Goal: Task Accomplishment & Management: Complete application form

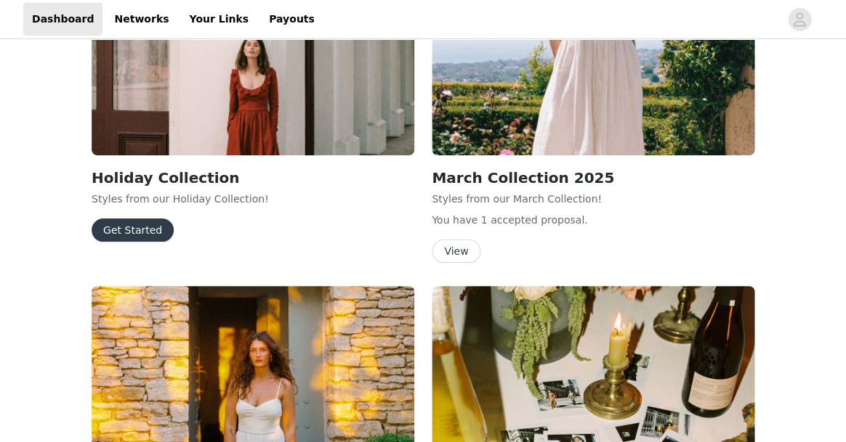
scroll to position [904, 0]
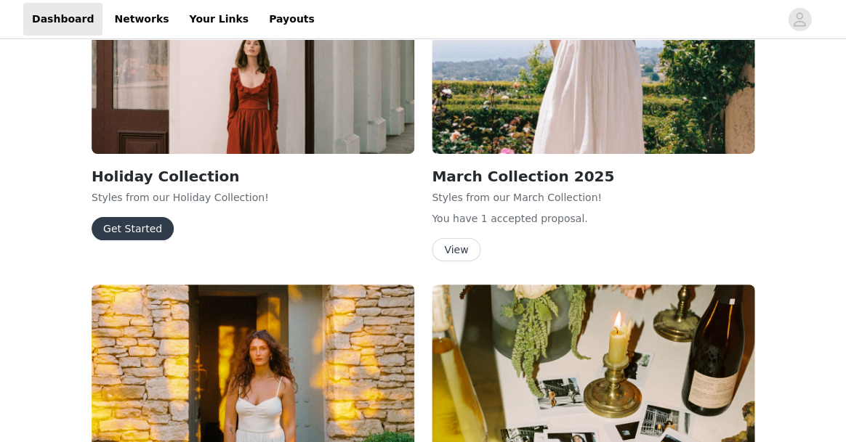
click at [117, 226] on button "Get Started" at bounding box center [133, 228] width 82 height 23
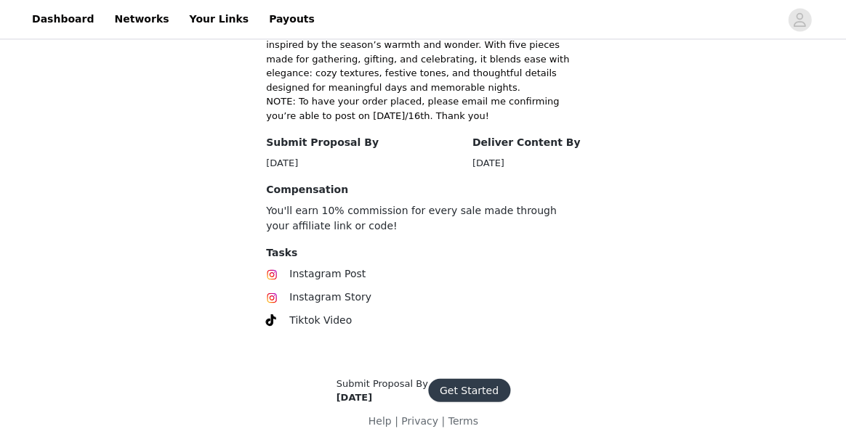
scroll to position [402, 0]
click at [477, 386] on button "Get Started" at bounding box center [469, 390] width 82 height 23
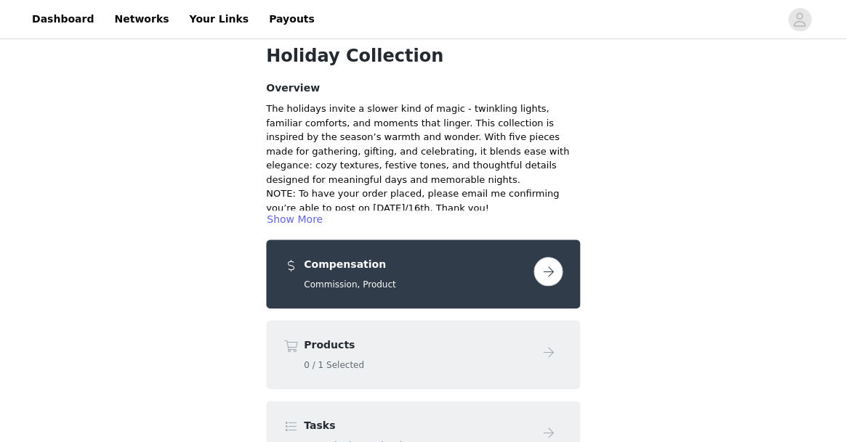
scroll to position [62, 0]
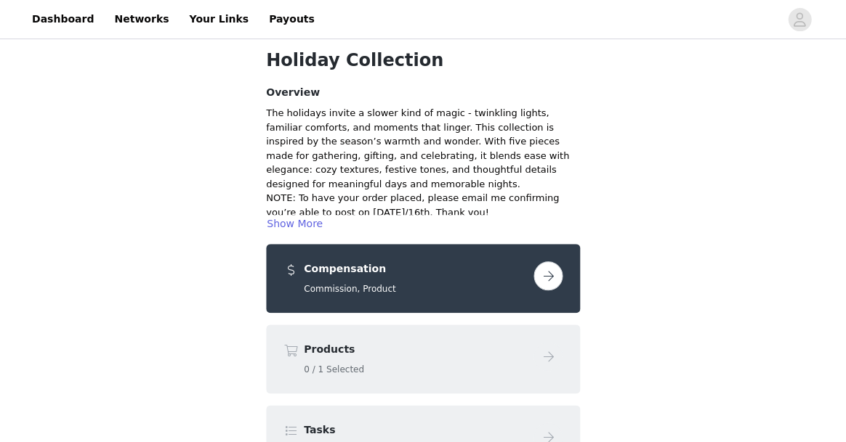
click at [541, 276] on button "button" at bounding box center [547, 276] width 29 height 29
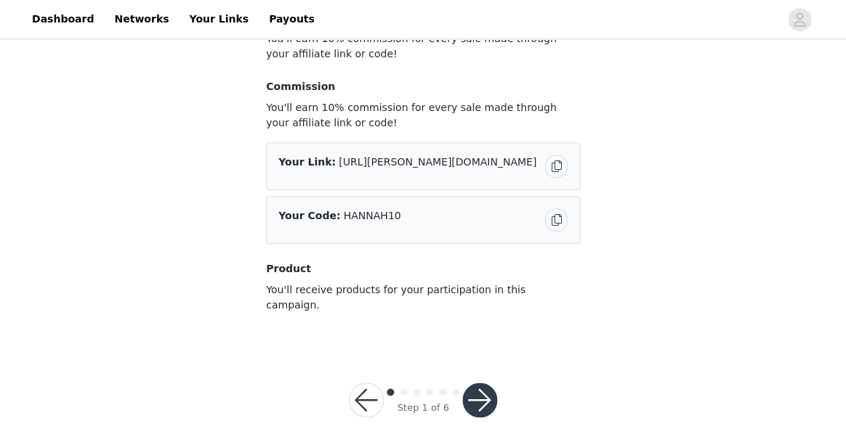
scroll to position [138, 0]
click at [471, 397] on button "button" at bounding box center [479, 401] width 35 height 35
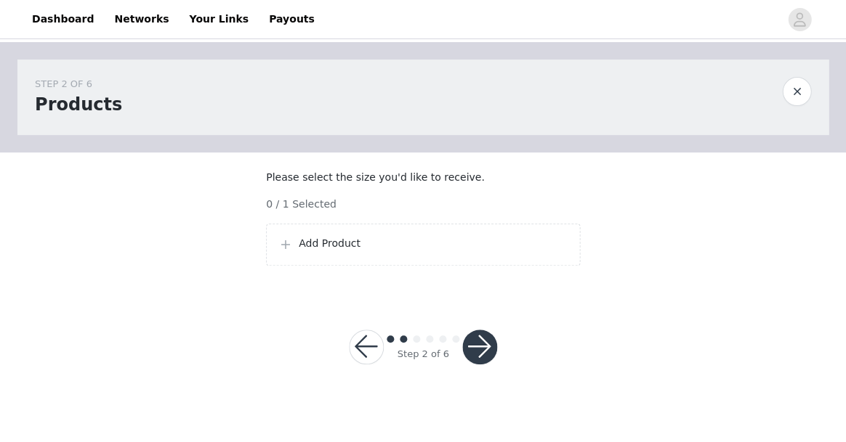
click at [396, 251] on p "Add Product" at bounding box center [433, 243] width 269 height 15
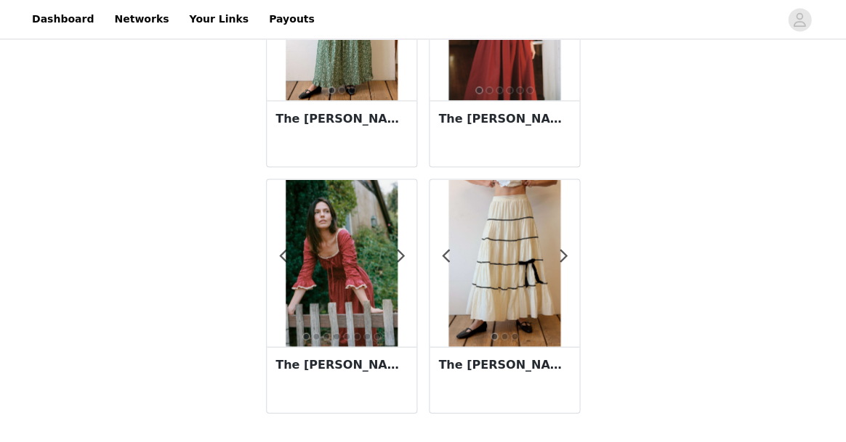
scroll to position [407, 0]
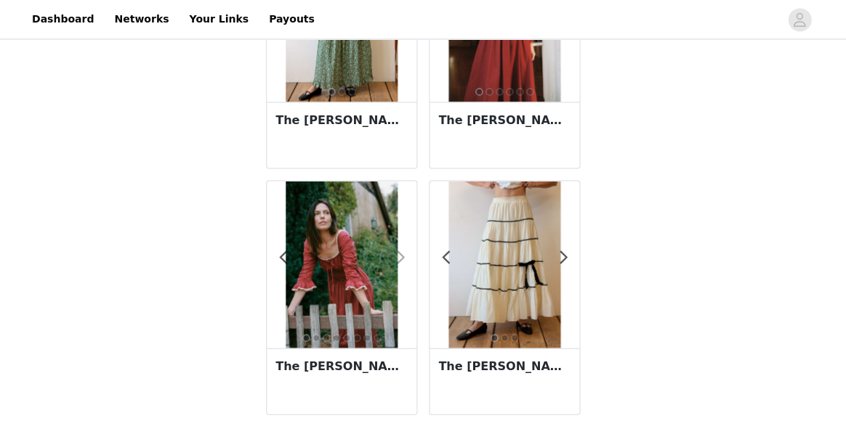
click at [401, 257] on span at bounding box center [400, 257] width 33 height 0
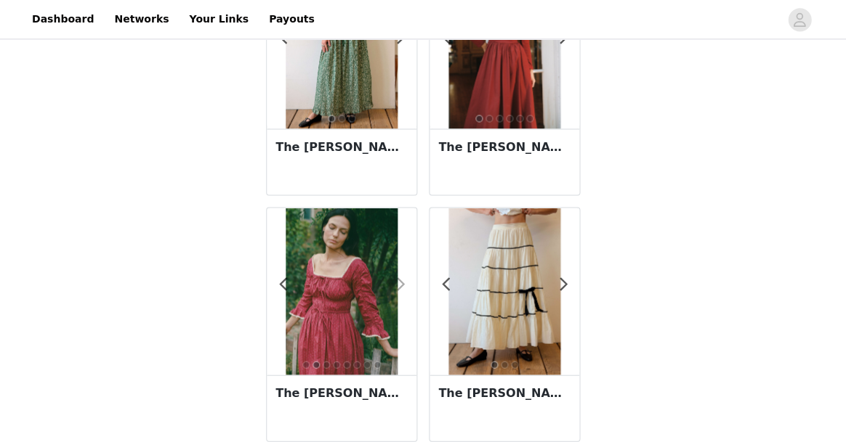
scroll to position [381, 0]
click at [562, 283] on span at bounding box center [563, 283] width 33 height 0
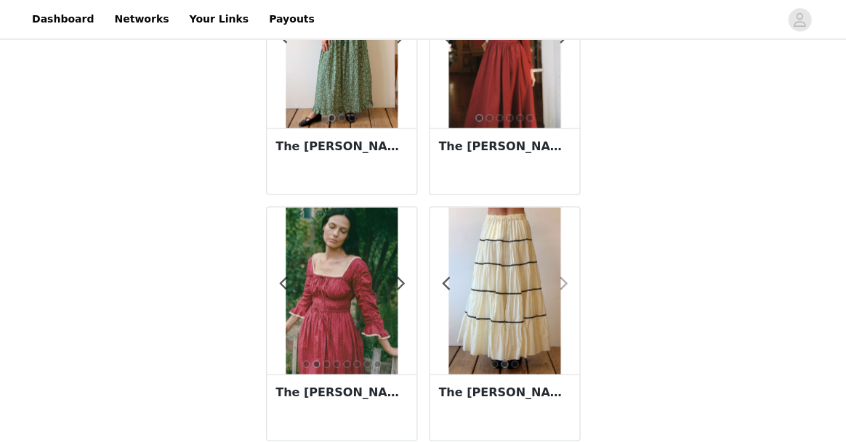
click at [562, 283] on span at bounding box center [563, 283] width 33 height 0
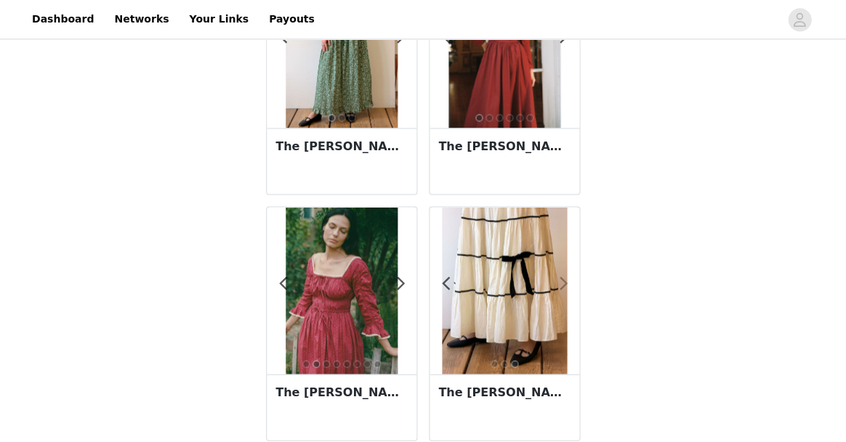
click at [561, 283] on span at bounding box center [563, 283] width 33 height 0
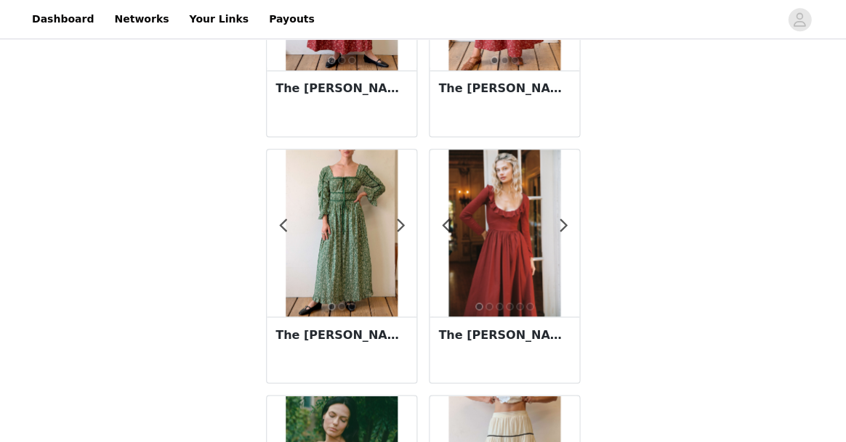
scroll to position [169, 0]
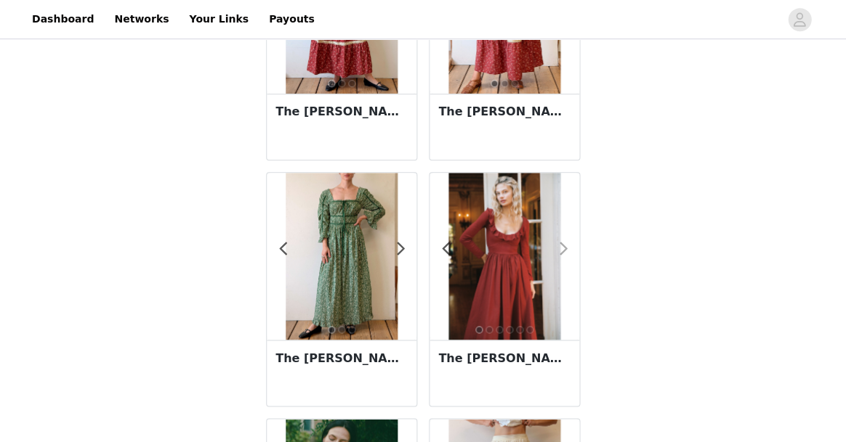
click at [562, 249] on span at bounding box center [563, 249] width 33 height 0
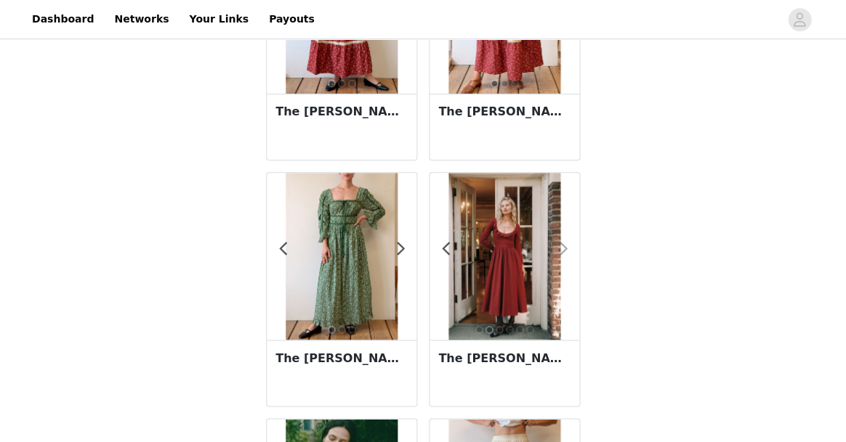
click at [562, 249] on span at bounding box center [563, 249] width 33 height 0
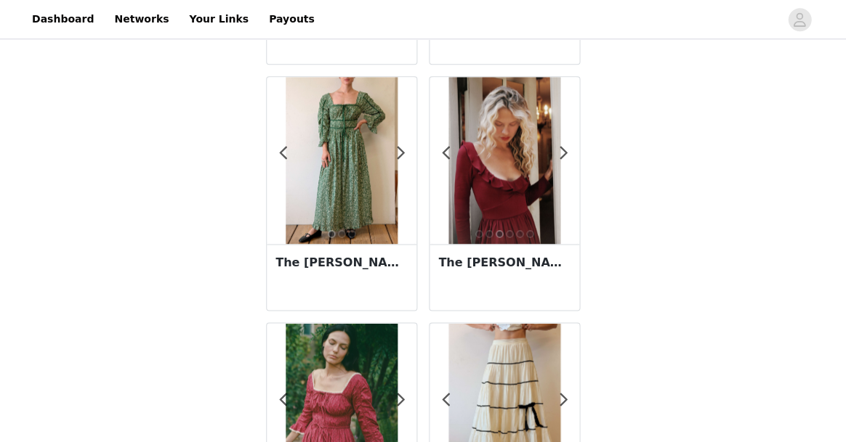
scroll to position [264, 0]
click at [567, 153] on span at bounding box center [563, 153] width 33 height 0
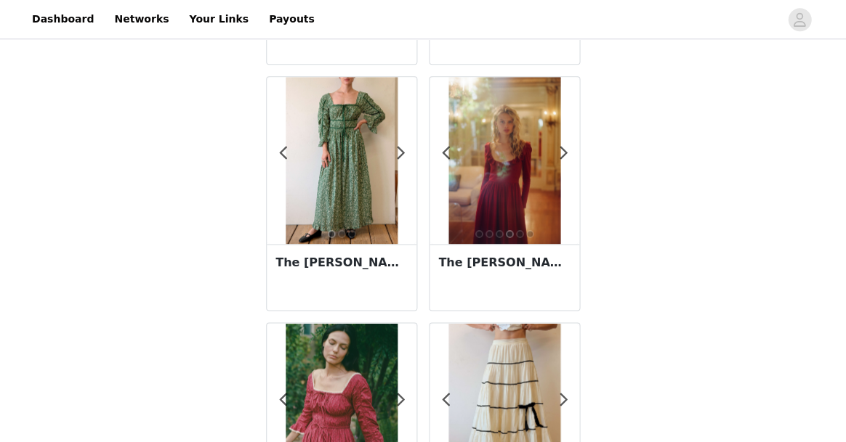
click at [529, 184] on img at bounding box center [503, 160] width 111 height 167
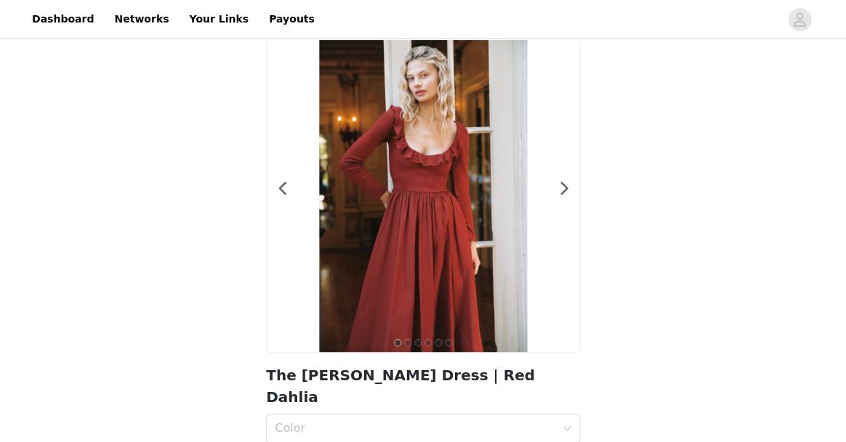
scroll to position [39, 0]
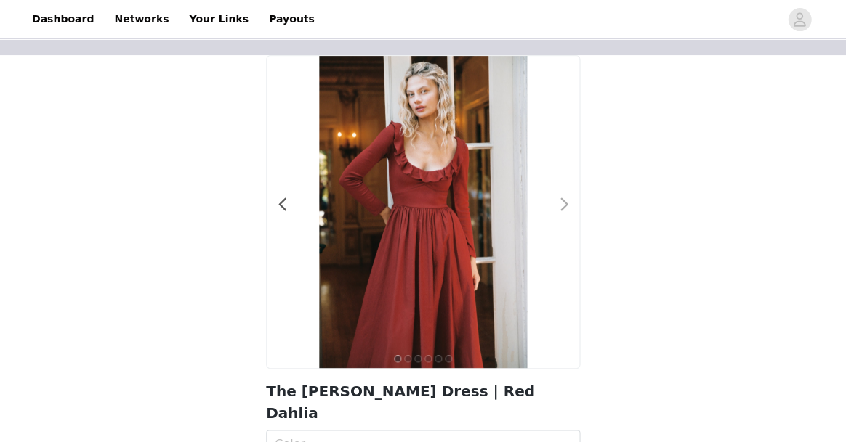
click at [562, 205] on span at bounding box center [564, 205] width 33 height 0
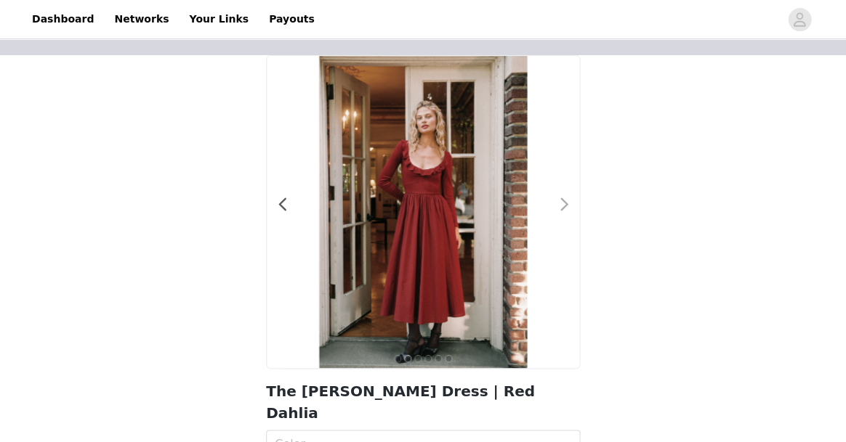
click at [562, 205] on span at bounding box center [564, 205] width 33 height 0
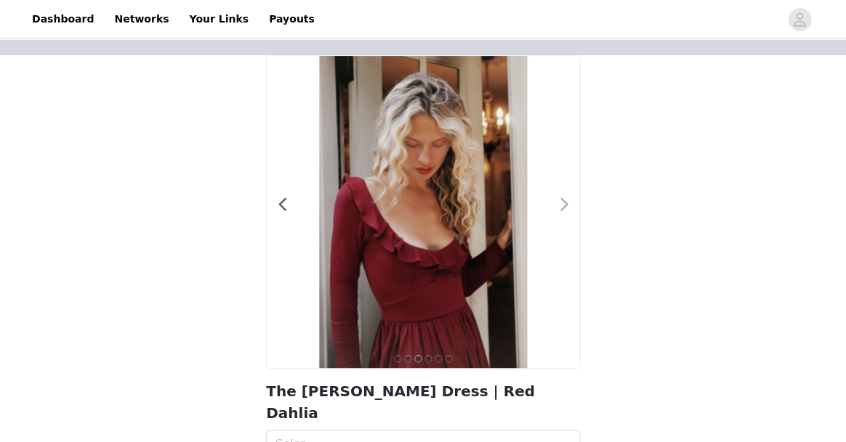
click at [562, 205] on span at bounding box center [564, 205] width 33 height 0
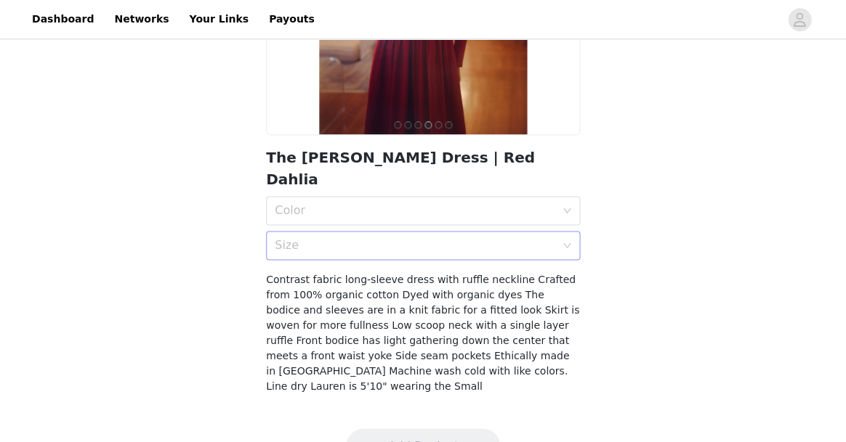
scroll to position [273, 0]
click at [397, 203] on div "Color" at bounding box center [415, 210] width 280 height 15
click at [384, 215] on div "Red Dahlia" at bounding box center [423, 220] width 296 height 16
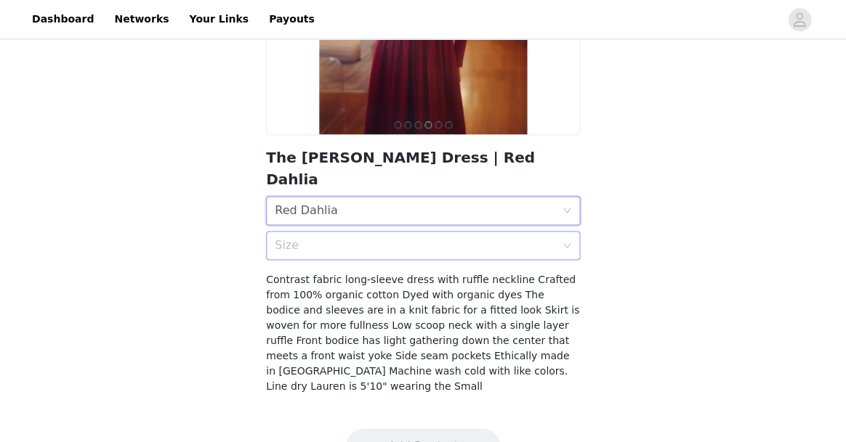
click at [378, 238] on div "Size" at bounding box center [415, 245] width 280 height 15
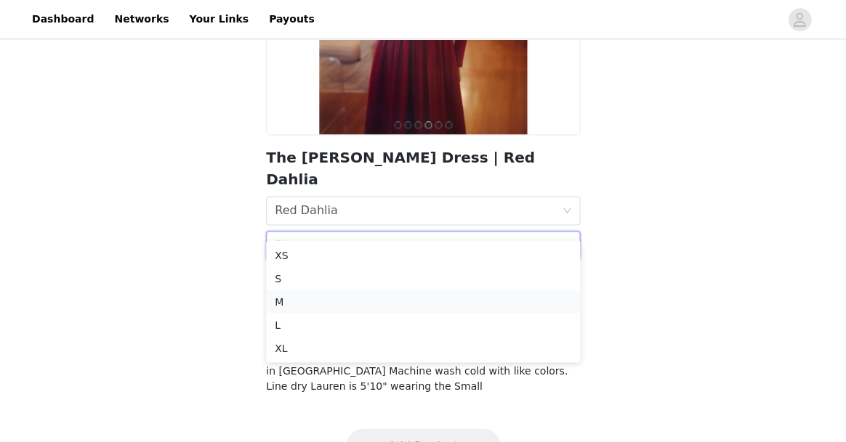
click at [358, 298] on div "M" at bounding box center [423, 301] width 296 height 16
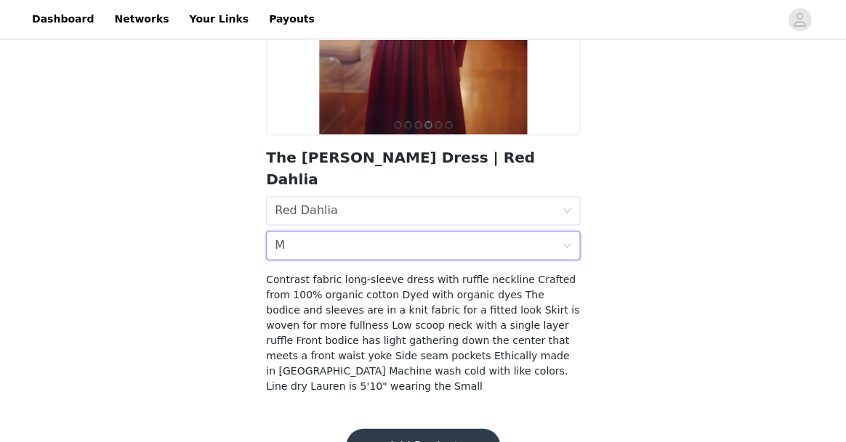
click at [416, 429] on button "Add Product" at bounding box center [423, 446] width 154 height 35
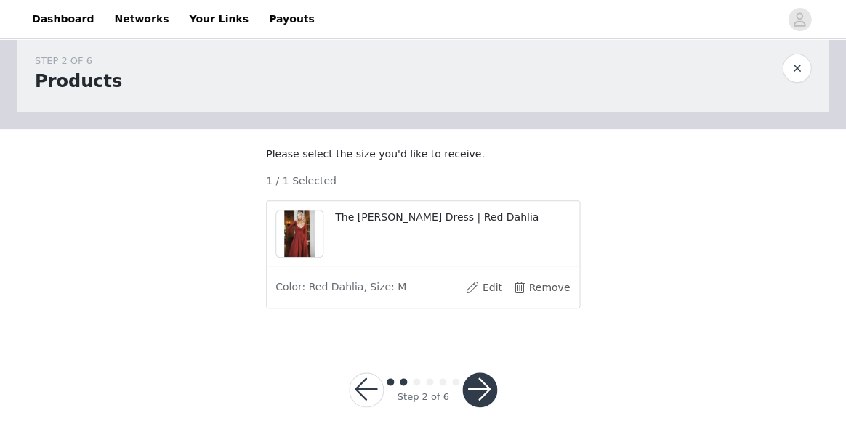
scroll to position [37, 0]
click at [481, 289] on button "Edit" at bounding box center [483, 287] width 58 height 23
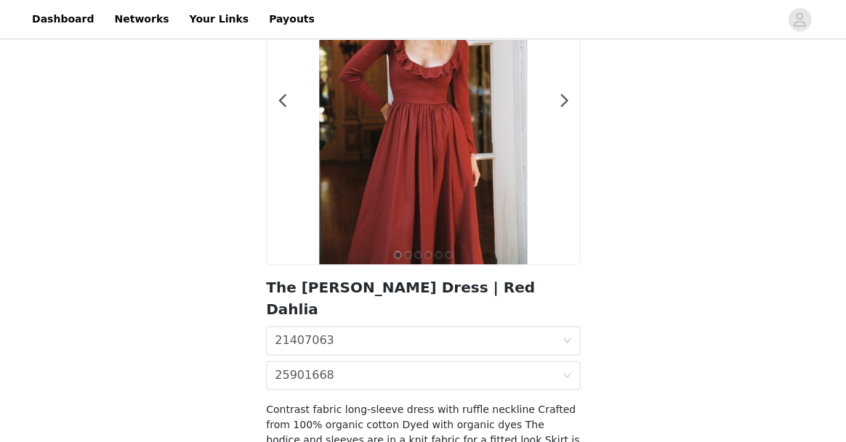
scroll to position [273, 0]
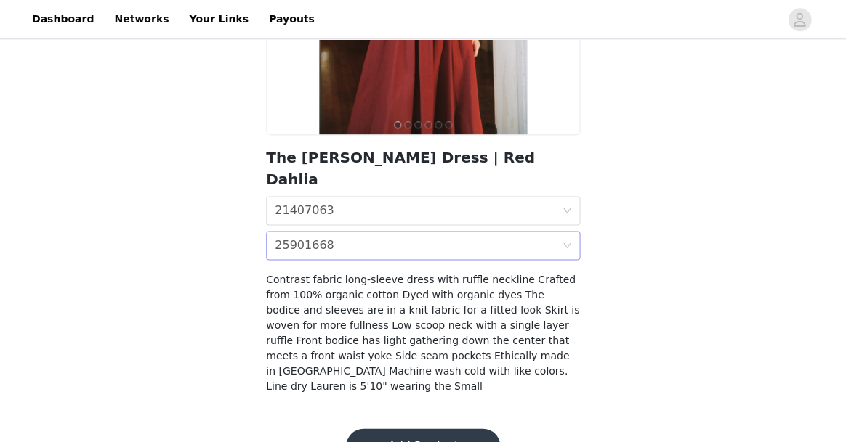
click at [388, 232] on div "Size 25901668" at bounding box center [418, 246] width 287 height 28
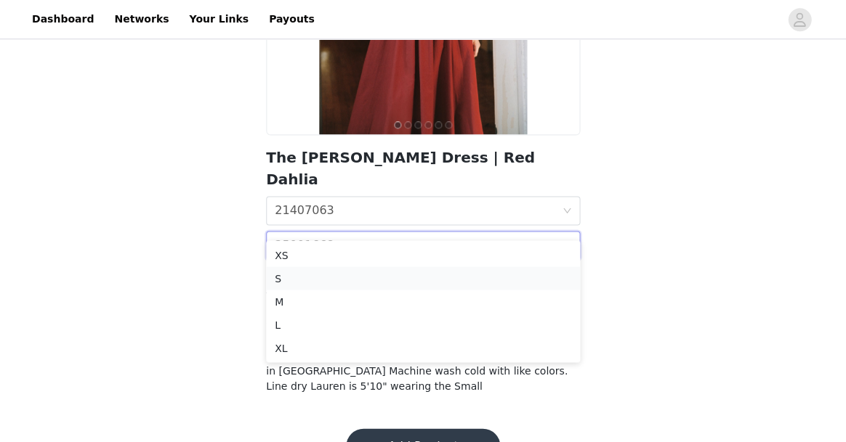
click at [366, 277] on div "S" at bounding box center [423, 278] width 296 height 16
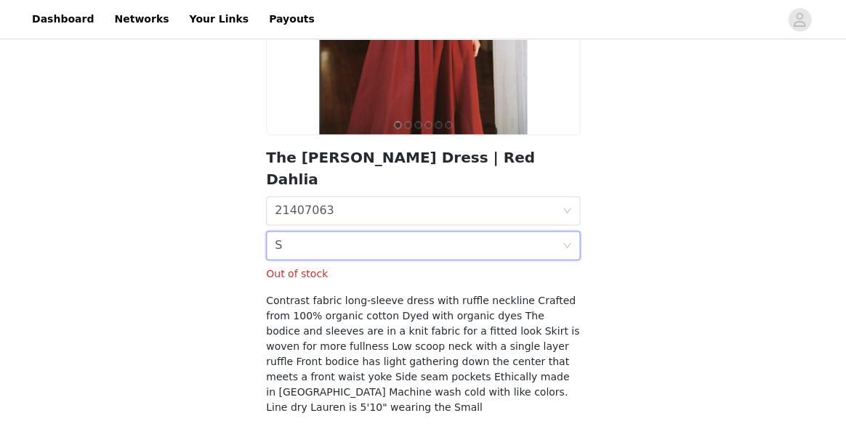
click at [417, 232] on div "Size S" at bounding box center [418, 246] width 287 height 28
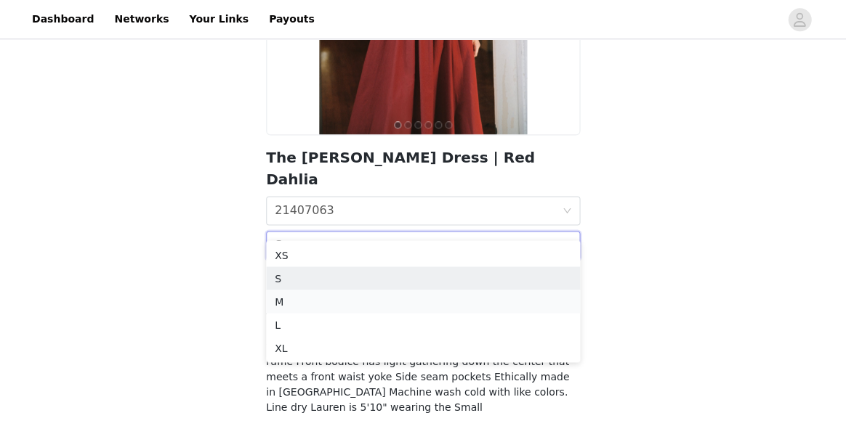
click at [389, 299] on div "M" at bounding box center [423, 301] width 296 height 16
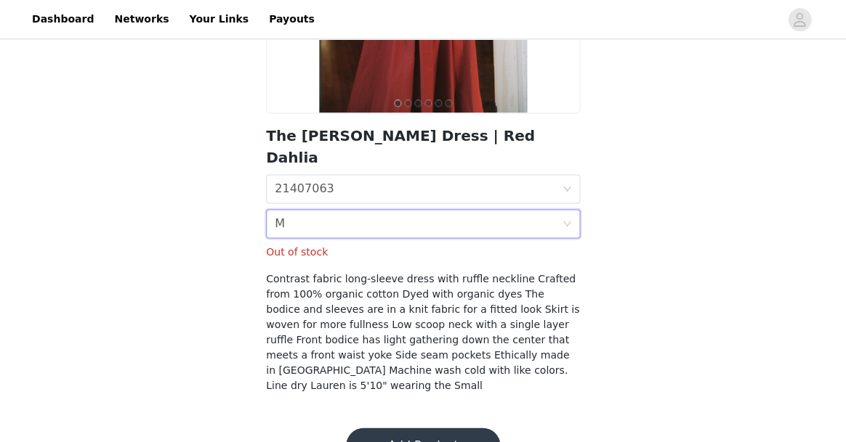
scroll to position [293, 0]
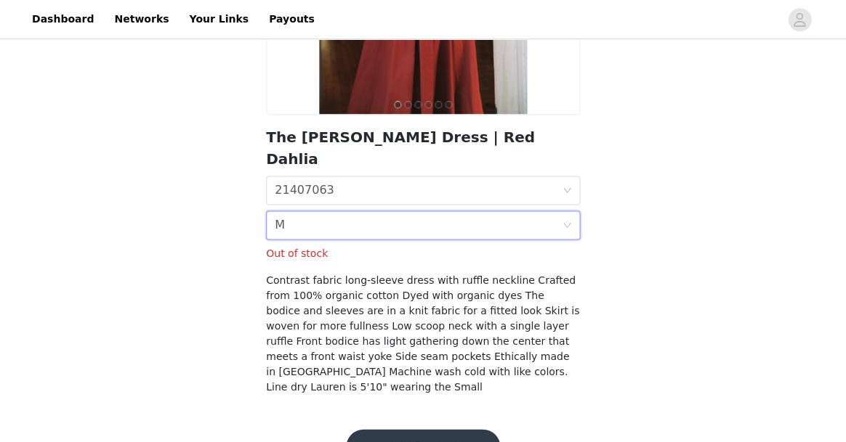
click at [419, 429] on button "Add Product" at bounding box center [423, 446] width 154 height 35
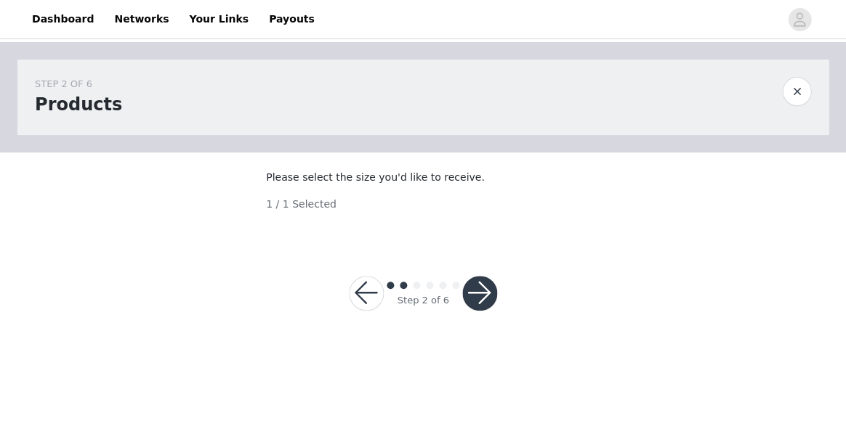
click at [485, 309] on button "button" at bounding box center [479, 293] width 35 height 35
click at [477, 308] on button "button" at bounding box center [479, 293] width 35 height 35
click at [795, 84] on button "button" at bounding box center [796, 91] width 29 height 29
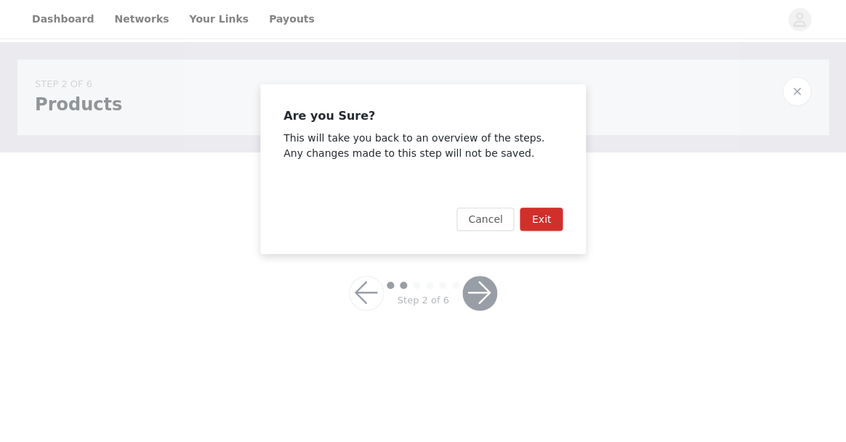
click at [533, 216] on button "Exit" at bounding box center [540, 219] width 43 height 23
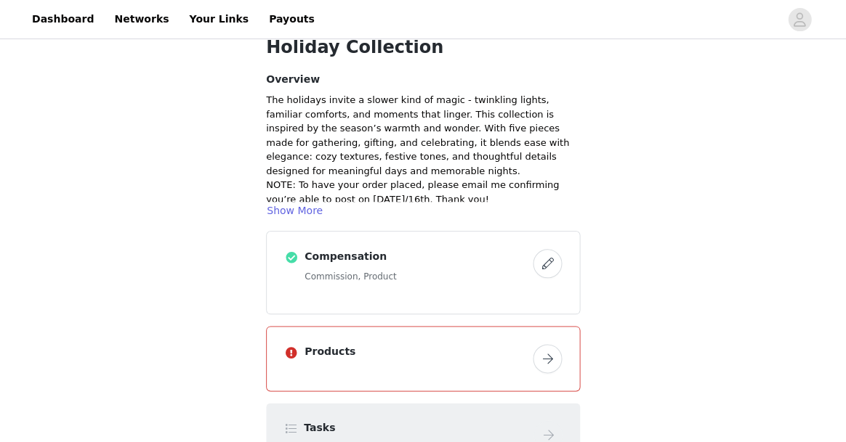
scroll to position [141, 0]
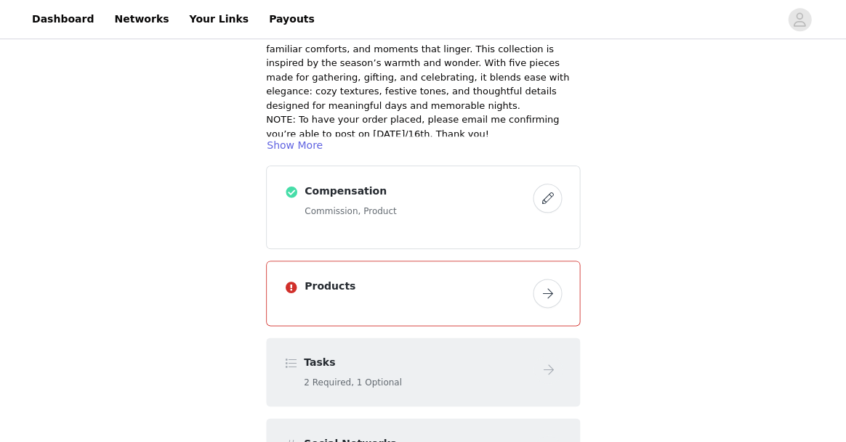
click at [538, 291] on button "button" at bounding box center [546, 293] width 29 height 29
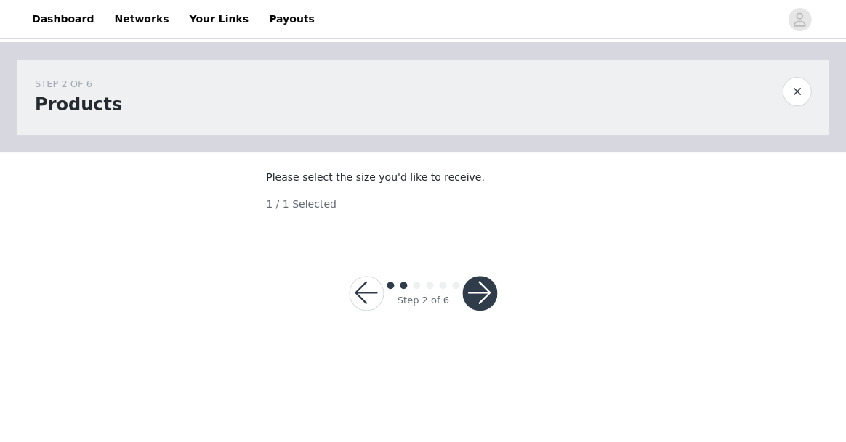
click at [476, 307] on button "button" at bounding box center [479, 293] width 35 height 35
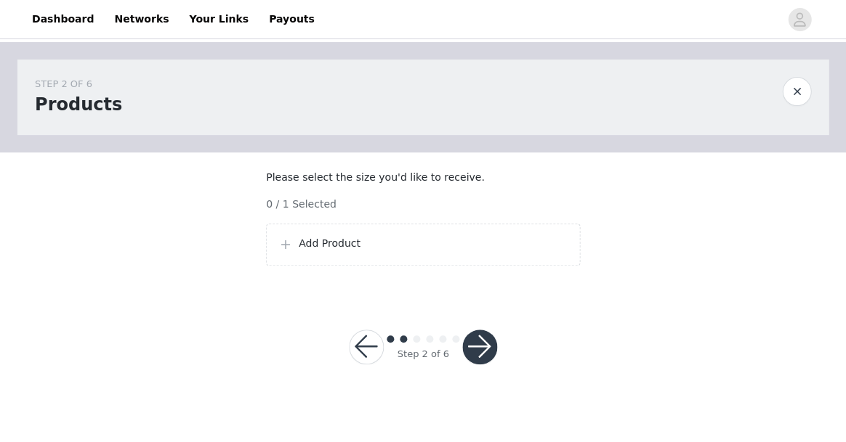
click at [346, 251] on p "Add Product" at bounding box center [433, 243] width 269 height 15
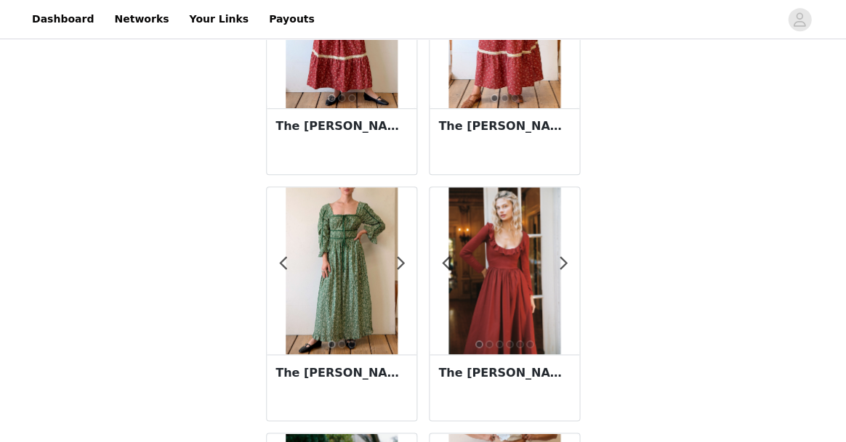
scroll to position [156, 0]
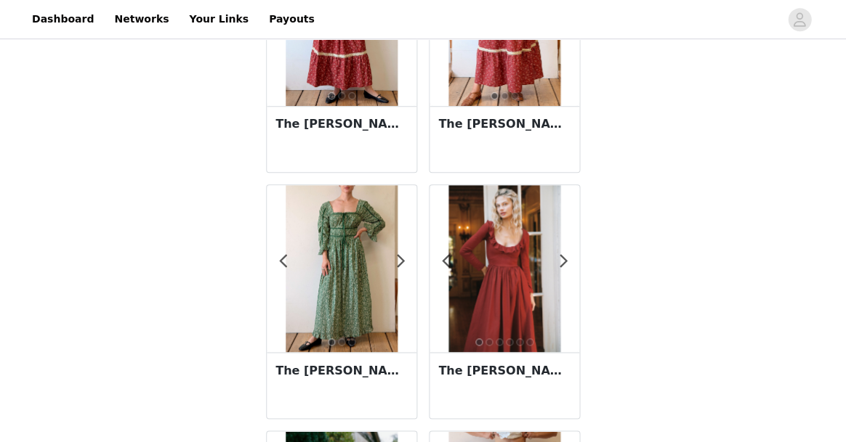
click at [495, 288] on img at bounding box center [503, 268] width 111 height 167
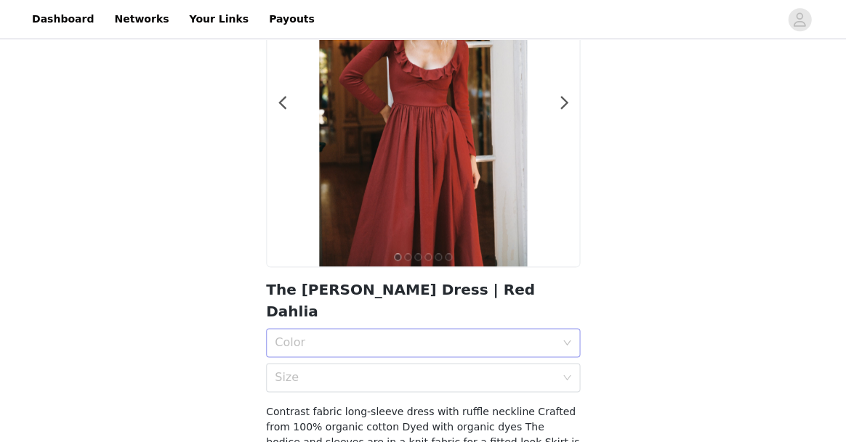
scroll to position [145, 0]
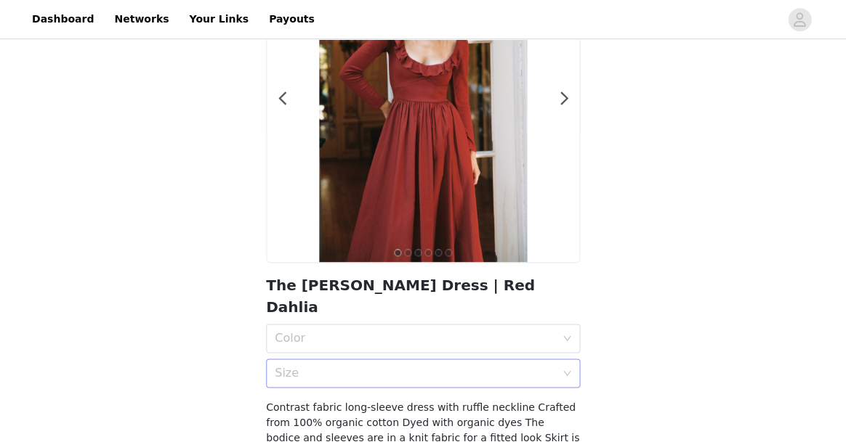
click at [360, 366] on div "Size" at bounding box center [415, 373] width 280 height 15
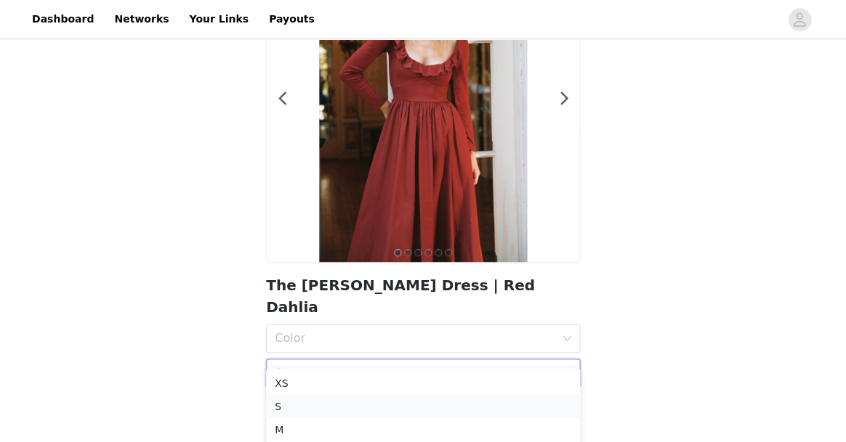
click at [337, 415] on li "S" at bounding box center [423, 405] width 314 height 23
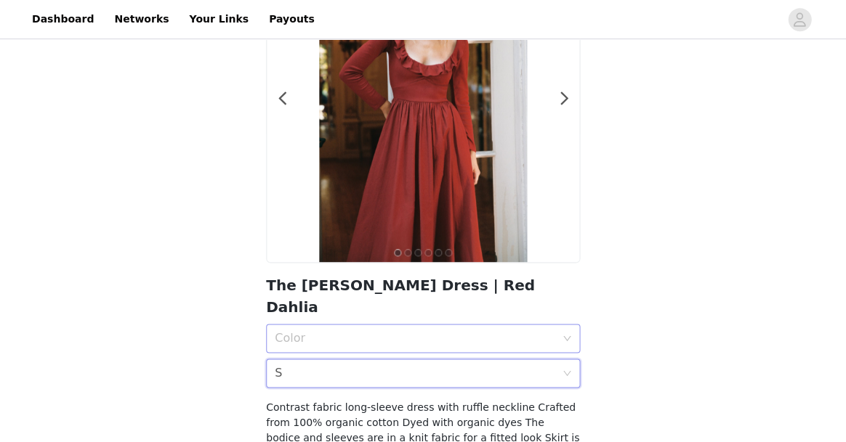
click at [352, 331] on div "Color" at bounding box center [415, 338] width 280 height 15
click at [342, 347] on div "Red Dahlia" at bounding box center [423, 348] width 296 height 16
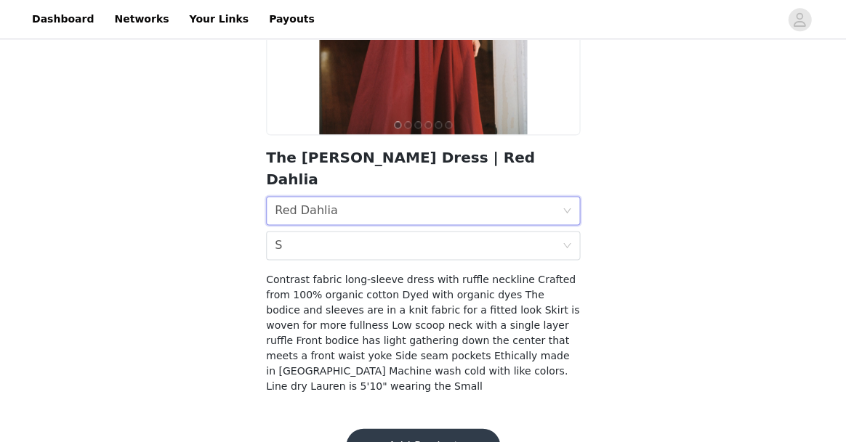
scroll to position [273, 0]
click at [415, 429] on button "Add Product" at bounding box center [423, 446] width 154 height 35
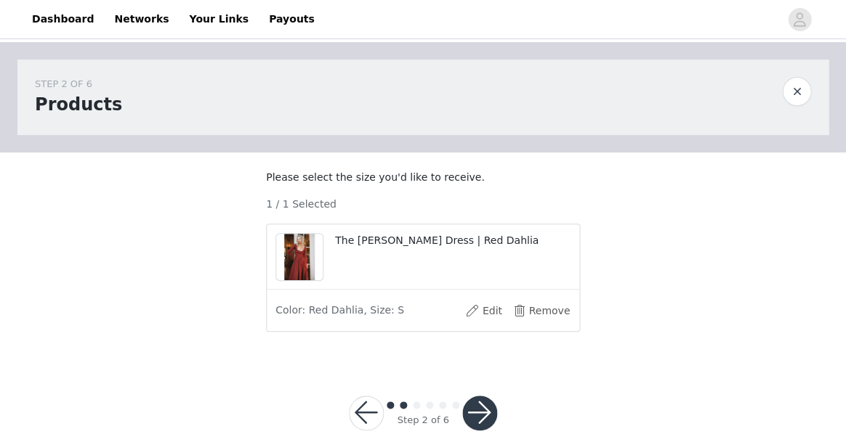
click at [485, 422] on button "button" at bounding box center [479, 413] width 35 height 35
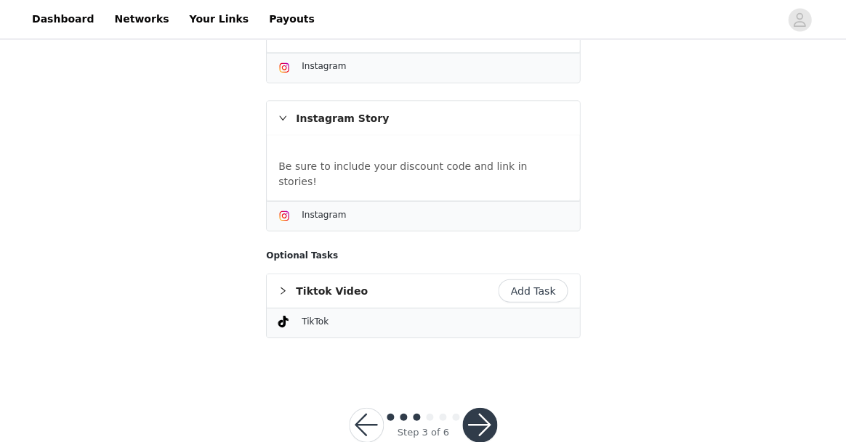
scroll to position [410, 0]
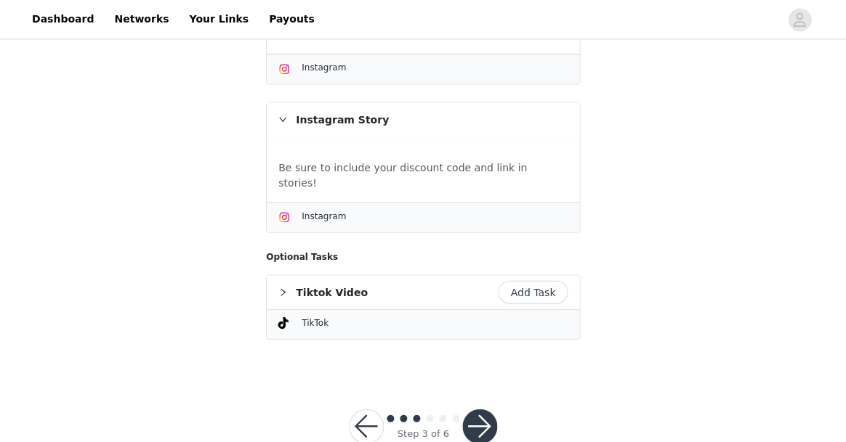
click at [464, 409] on button "button" at bounding box center [479, 426] width 35 height 35
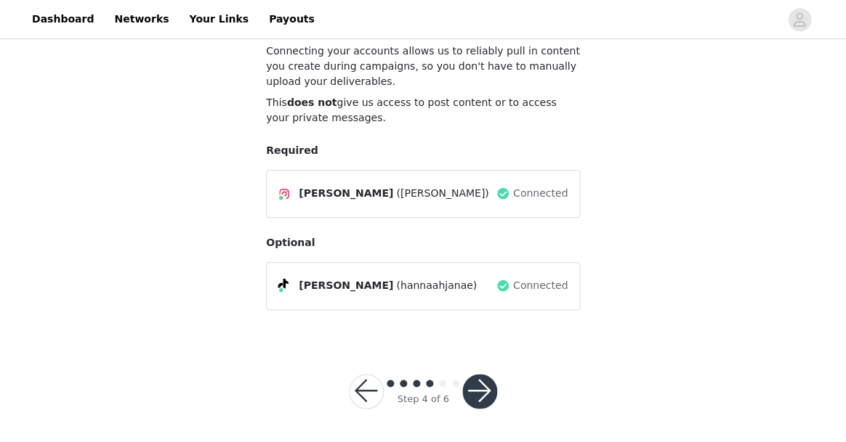
scroll to position [125, 0]
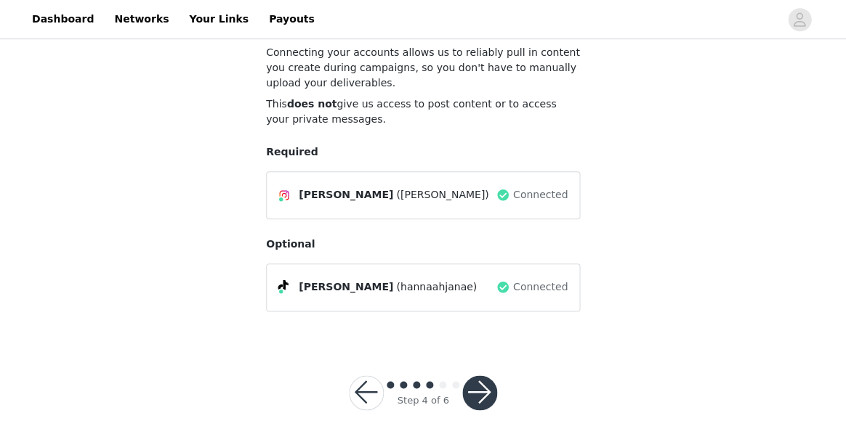
click at [471, 378] on button "button" at bounding box center [479, 393] width 35 height 35
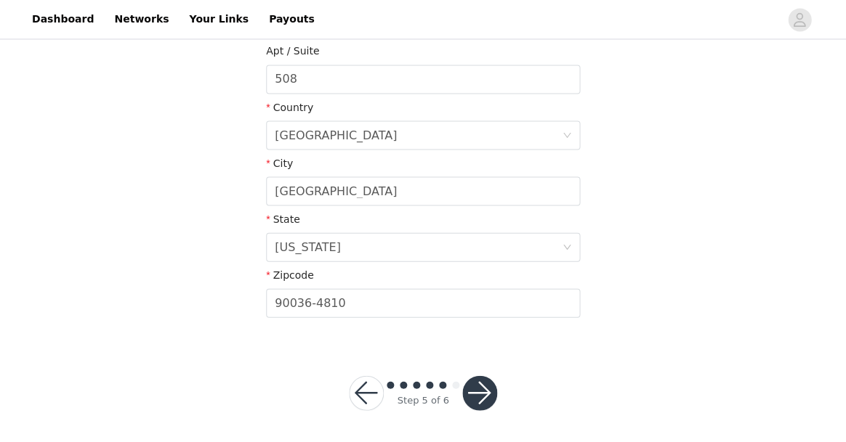
click at [474, 397] on button "button" at bounding box center [479, 393] width 35 height 35
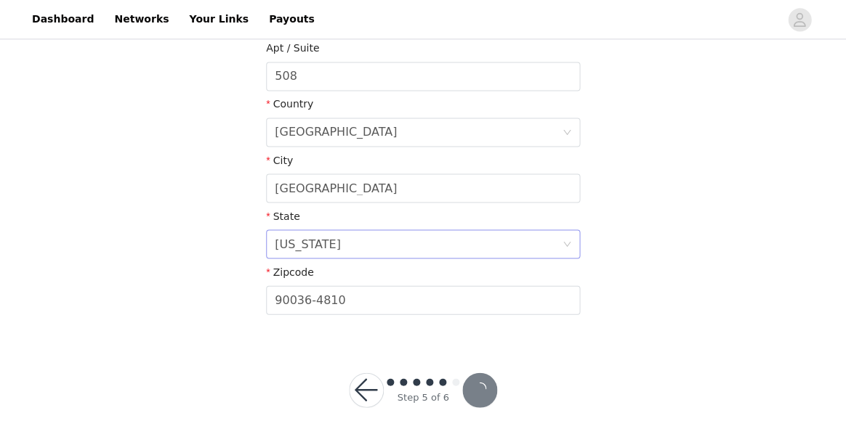
scroll to position [384, 0]
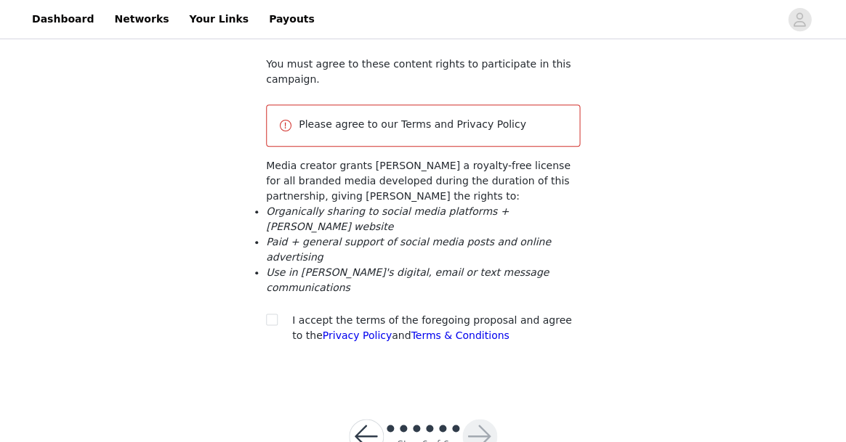
scroll to position [112, 0]
click at [262, 274] on section "You must agree to these content rights to participate in this campaign. Please …" at bounding box center [422, 213] width 349 height 345
click at [279, 315] on div at bounding box center [276, 322] width 20 height 15
click at [276, 315] on span at bounding box center [272, 321] width 12 height 12
click at [276, 315] on input "checkbox" at bounding box center [271, 320] width 10 height 10
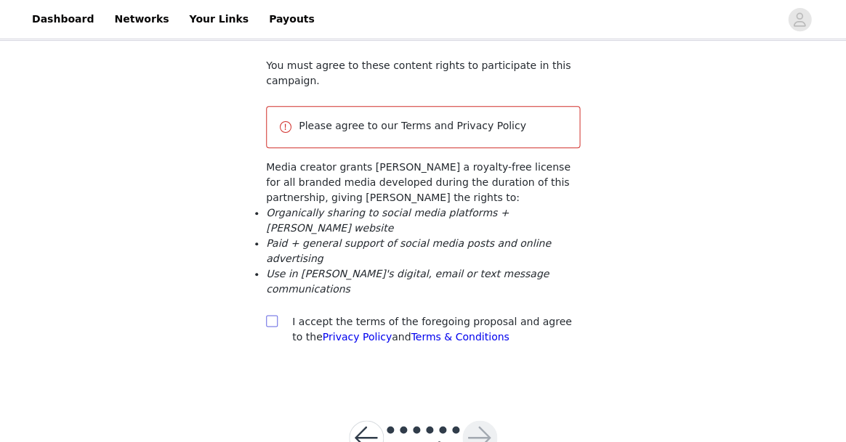
checkbox input "true"
click at [487, 421] on button "button" at bounding box center [479, 438] width 35 height 35
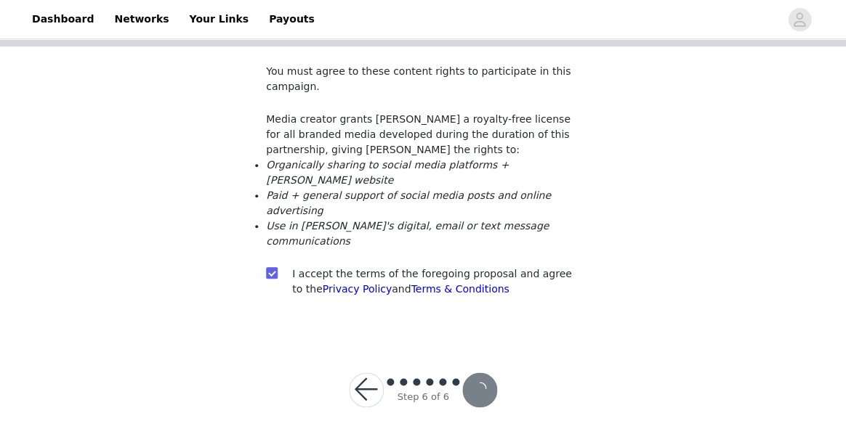
scroll to position [58, 0]
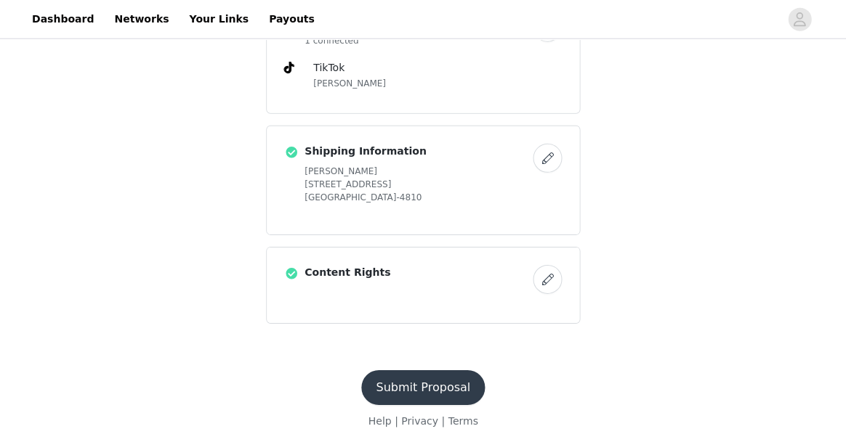
scroll to position [694, 0]
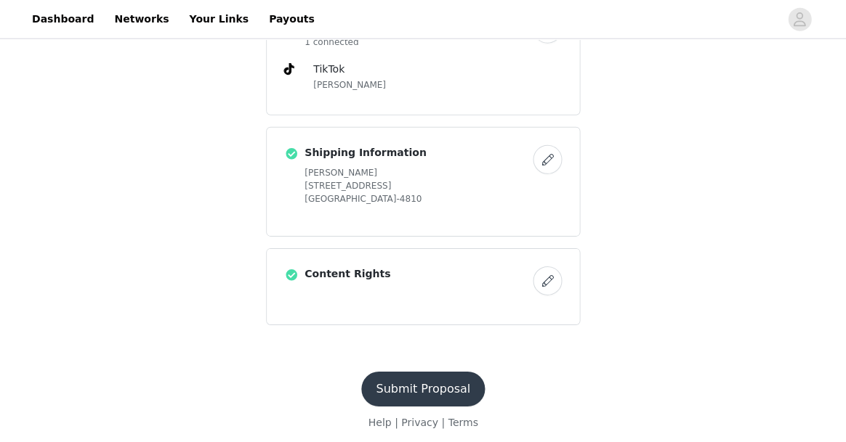
click at [449, 374] on button "Submit Proposal" at bounding box center [422, 389] width 123 height 35
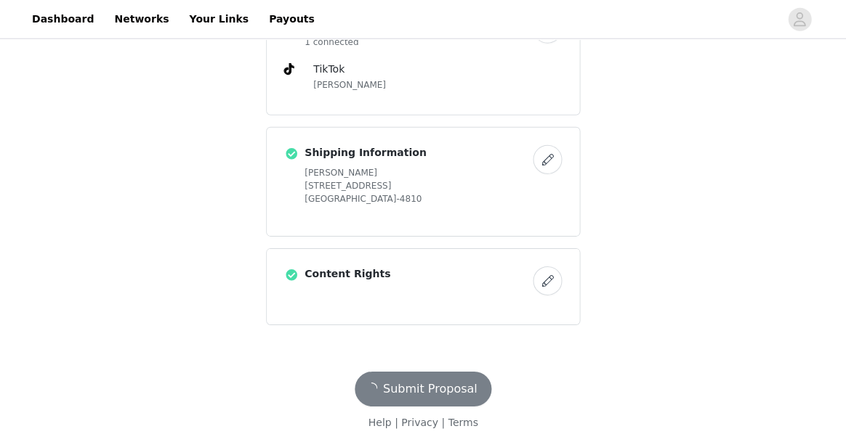
scroll to position [0, 0]
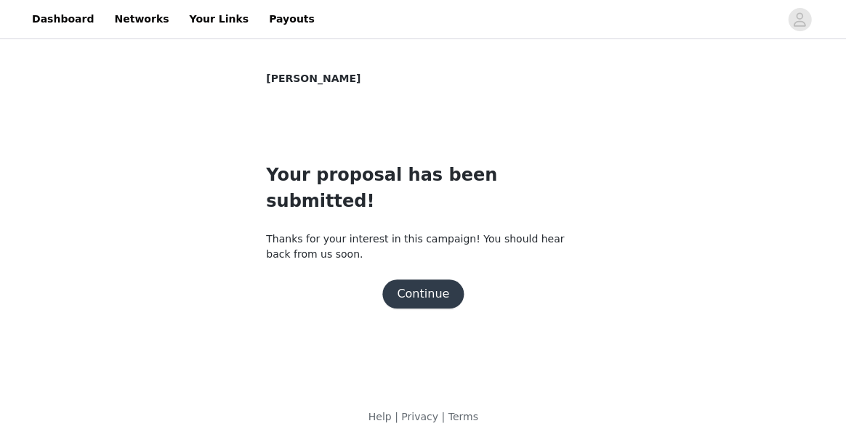
click at [434, 280] on button "Continue" at bounding box center [422, 294] width 81 height 29
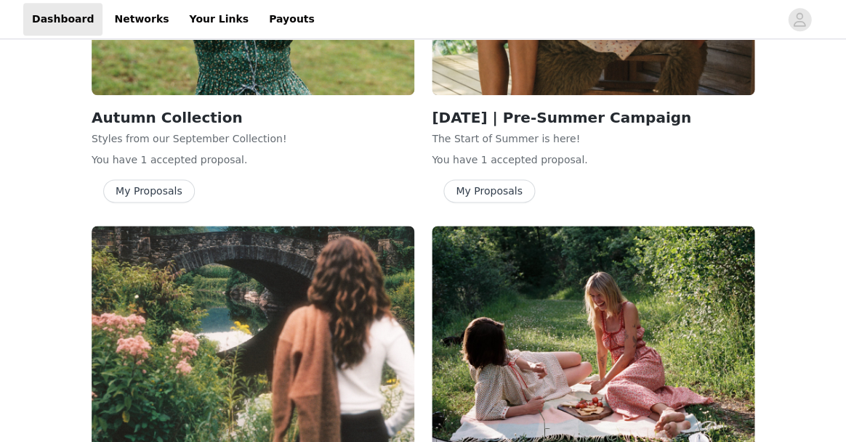
scroll to position [113, 0]
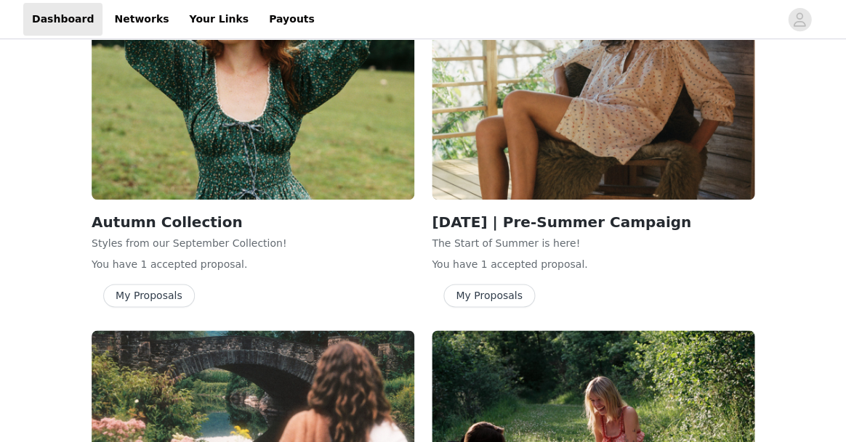
click at [150, 296] on button "My Proposals" at bounding box center [149, 295] width 92 height 23
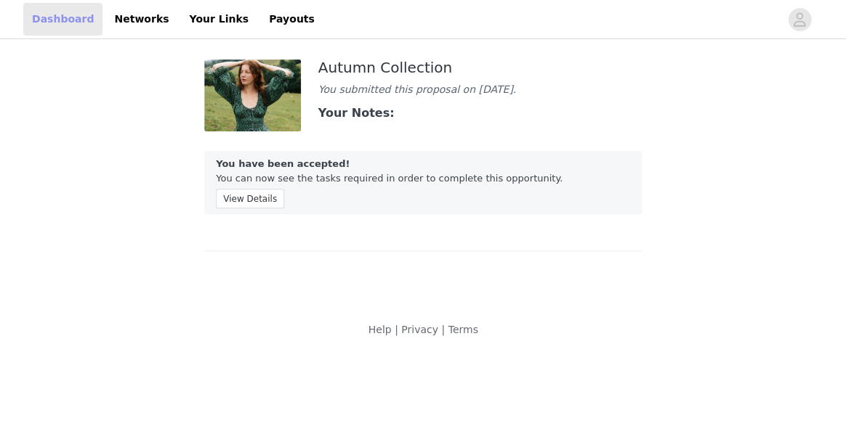
click at [62, 26] on link "Dashboard" at bounding box center [62, 19] width 79 height 33
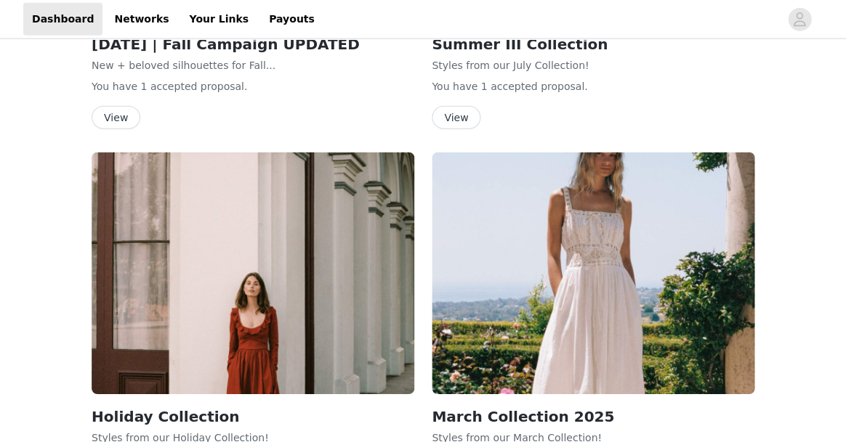
scroll to position [805, 0]
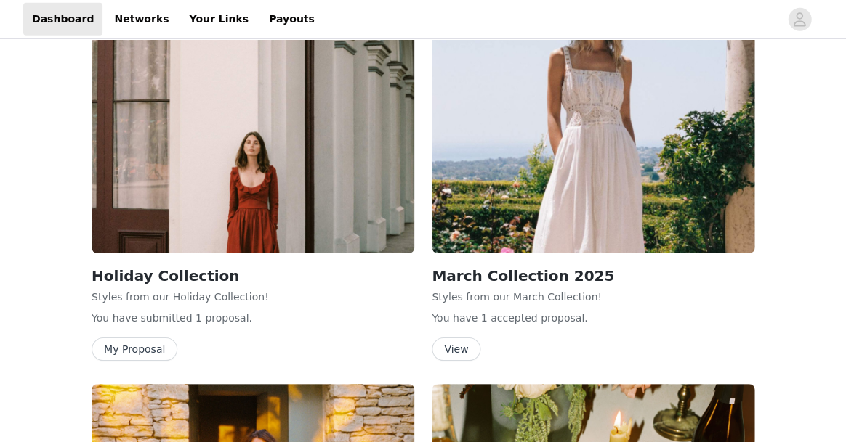
click at [273, 217] on img at bounding box center [253, 133] width 323 height 242
click at [148, 350] on button "My Proposal" at bounding box center [135, 349] width 86 height 23
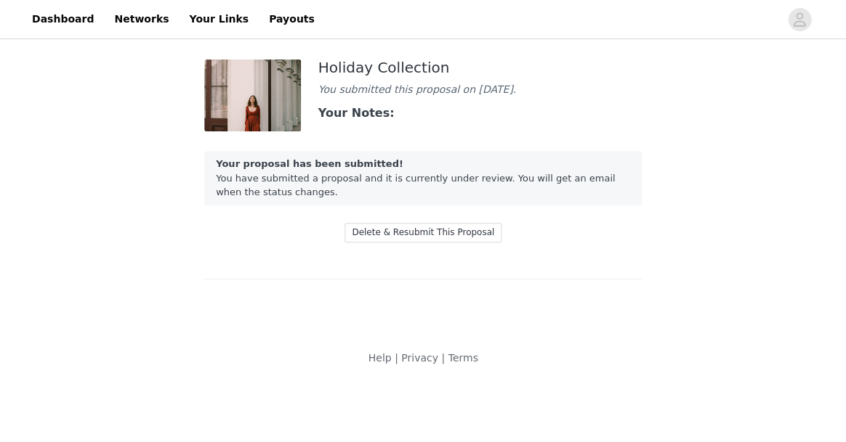
click at [439, 190] on div "Your proposal has been submitted! You have submitted a proposal and it is curre…" at bounding box center [422, 178] width 437 height 54
click at [362, 115] on strong "Your Notes:" at bounding box center [356, 113] width 76 height 14
